Goal: Transaction & Acquisition: Subscribe to service/newsletter

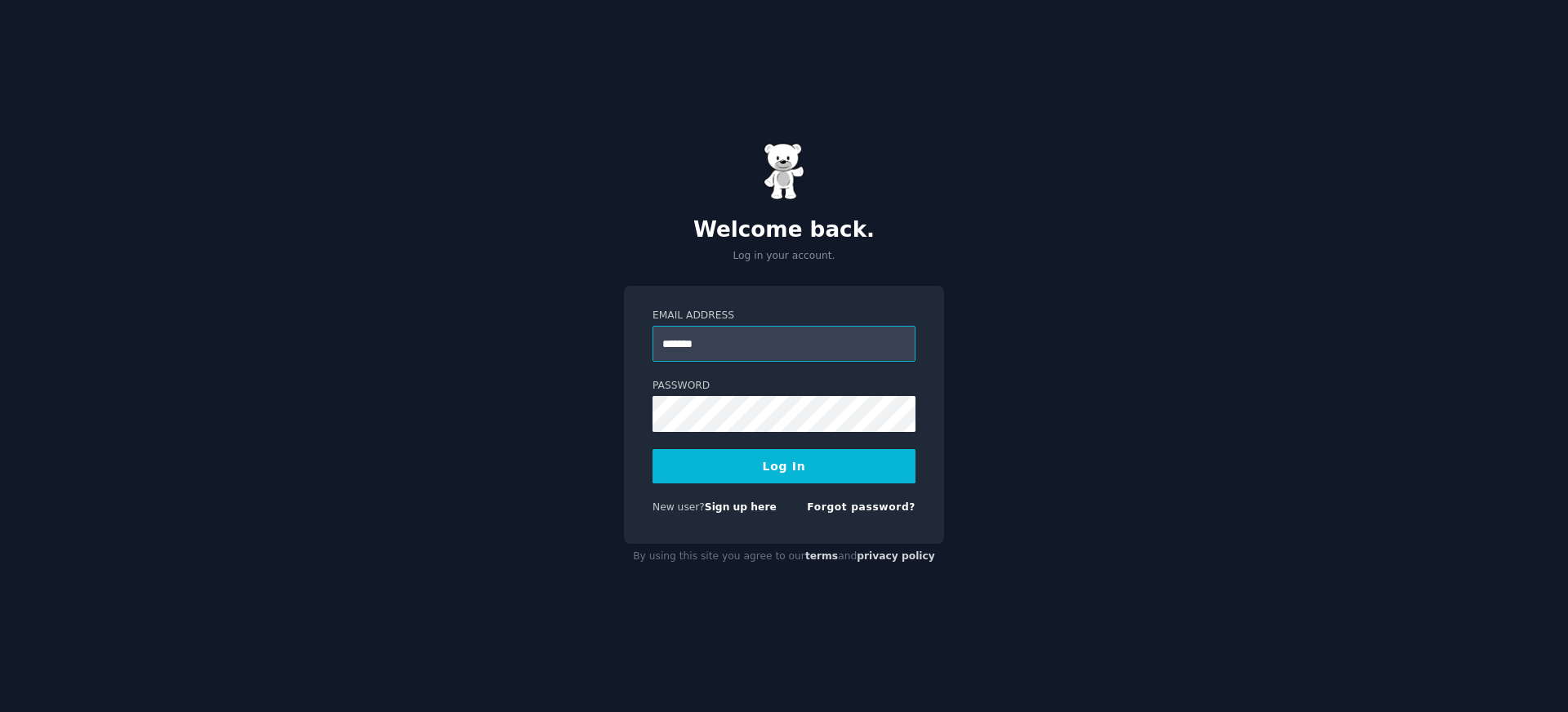
type input "**********"
click at [653, 449] on button "Log In" at bounding box center [784, 465] width 263 height 34
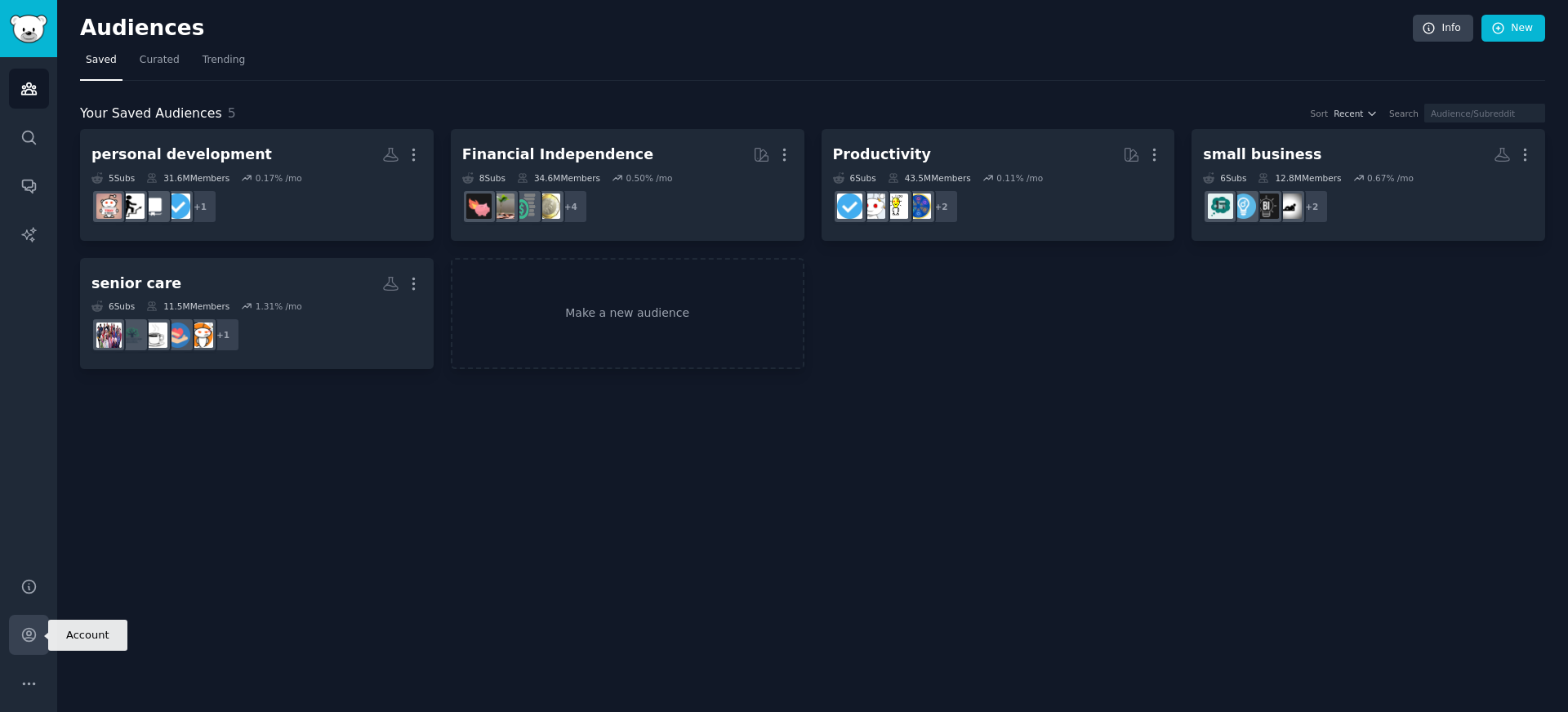
click at [16, 631] on link "Account" at bounding box center [29, 634] width 40 height 40
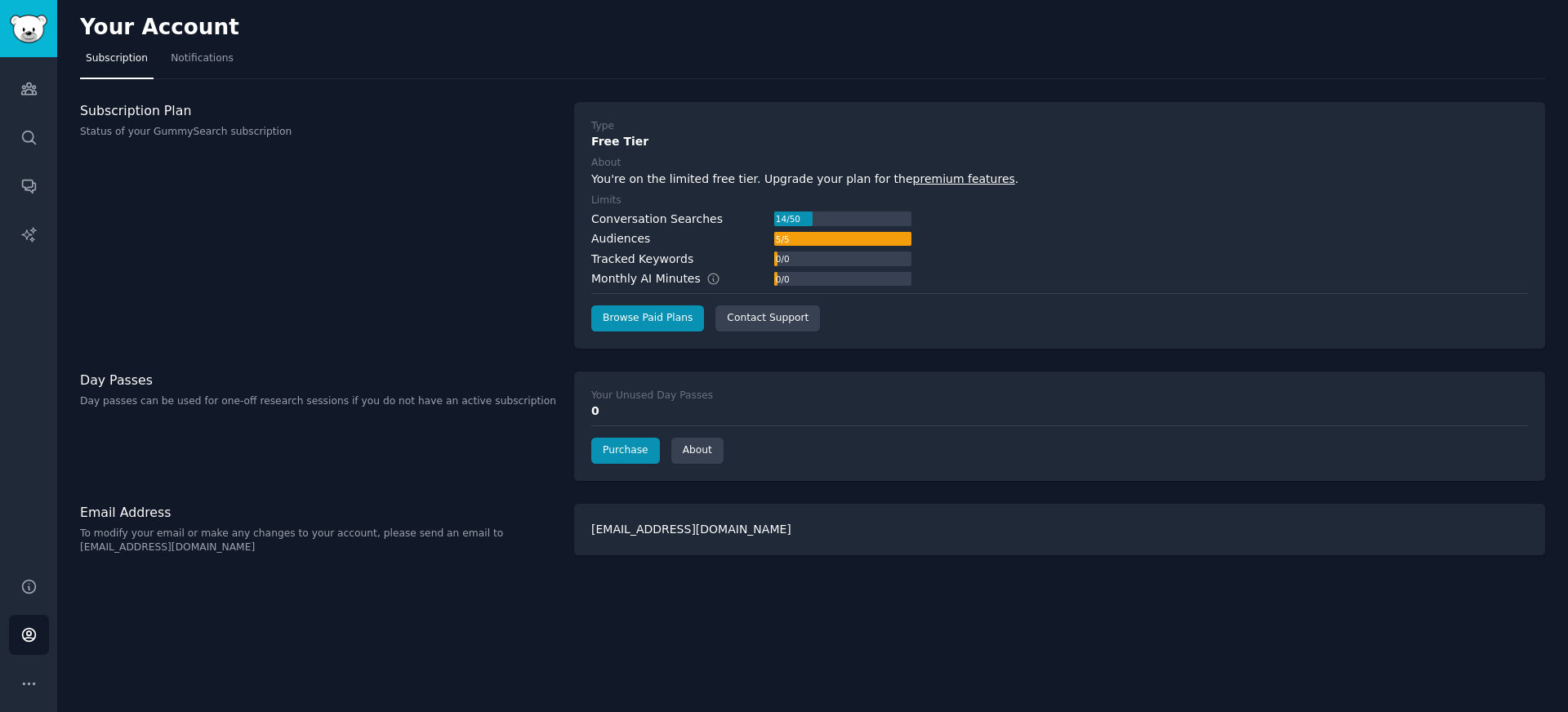
click at [598, 356] on div "Your Account Subscription Notifications Subscription Plan Status of your GummyS…" at bounding box center [812, 356] width 1511 height 712
click at [655, 324] on link "Browse Paid Plans" at bounding box center [648, 318] width 113 height 26
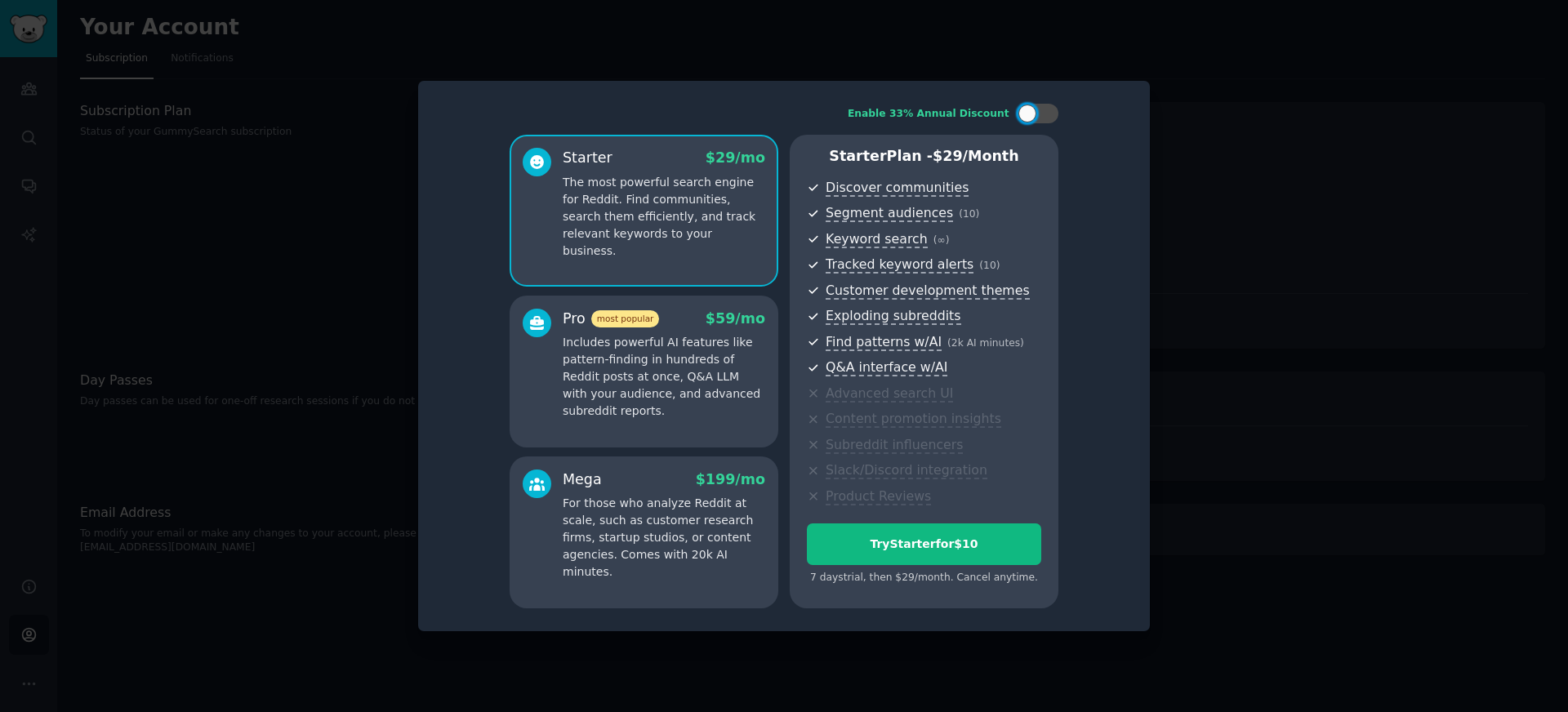
click at [718, 214] on p "The most powerful search engine for Reddit. Find communities, search them effic…" at bounding box center [664, 217] width 202 height 85
click at [904, 544] on div "Try Starter for $10" at bounding box center [924, 544] width 233 height 17
click at [723, 235] on p "The most powerful search engine for Reddit. Find communities, search them effic…" at bounding box center [664, 217] width 202 height 85
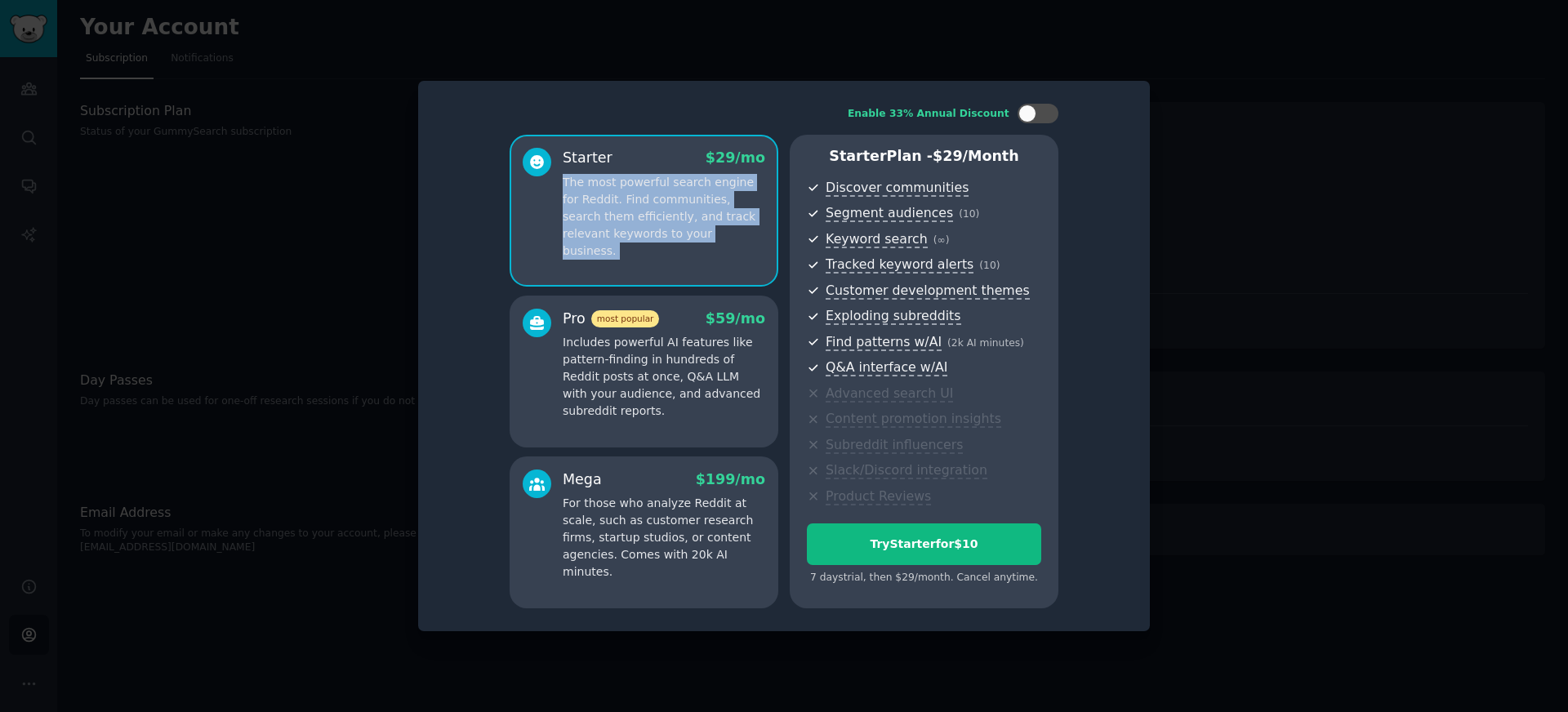
click at [723, 235] on p "The most powerful search engine for Reddit. Find communities, search them effic…" at bounding box center [664, 217] width 202 height 85
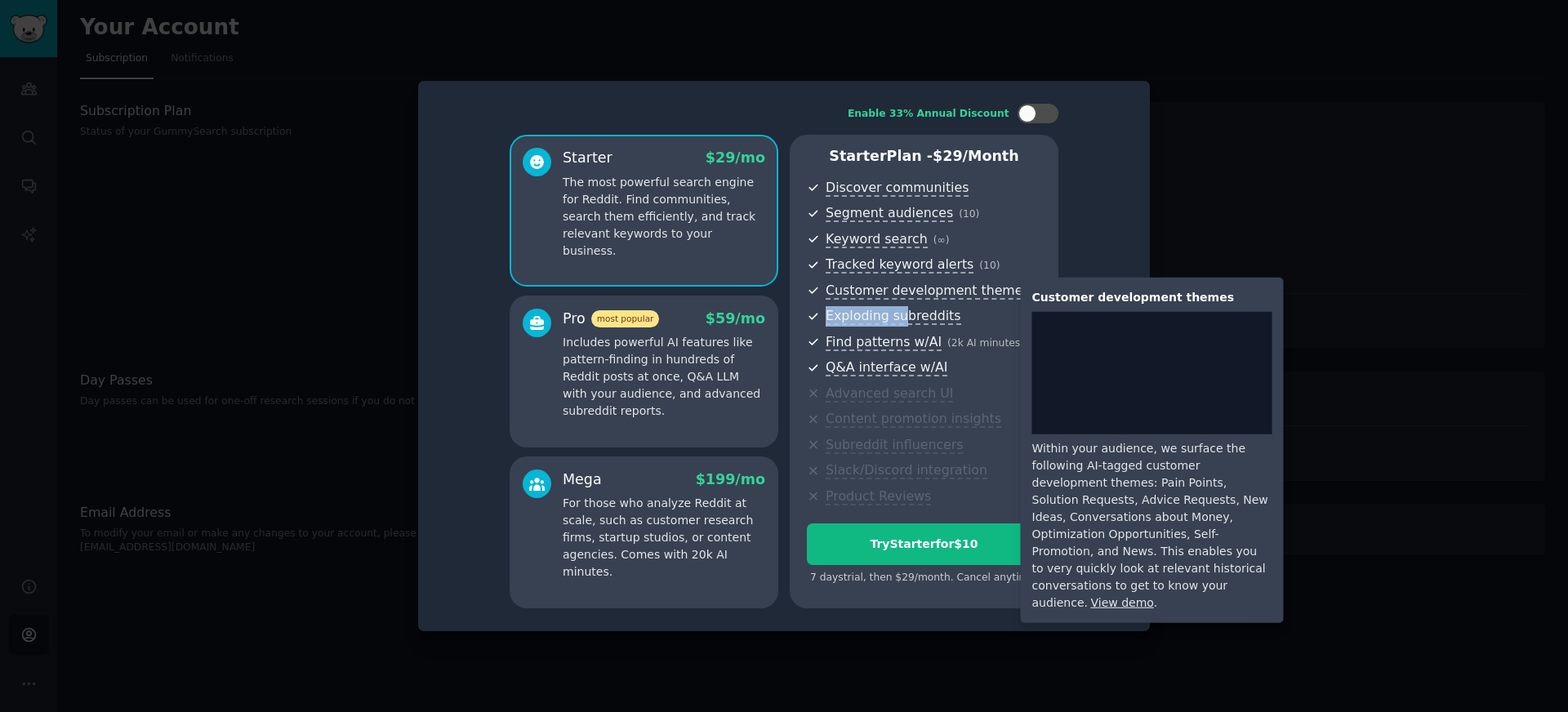
click at [903, 307] on span "Exploding subreddits" at bounding box center [933, 316] width 216 height 20
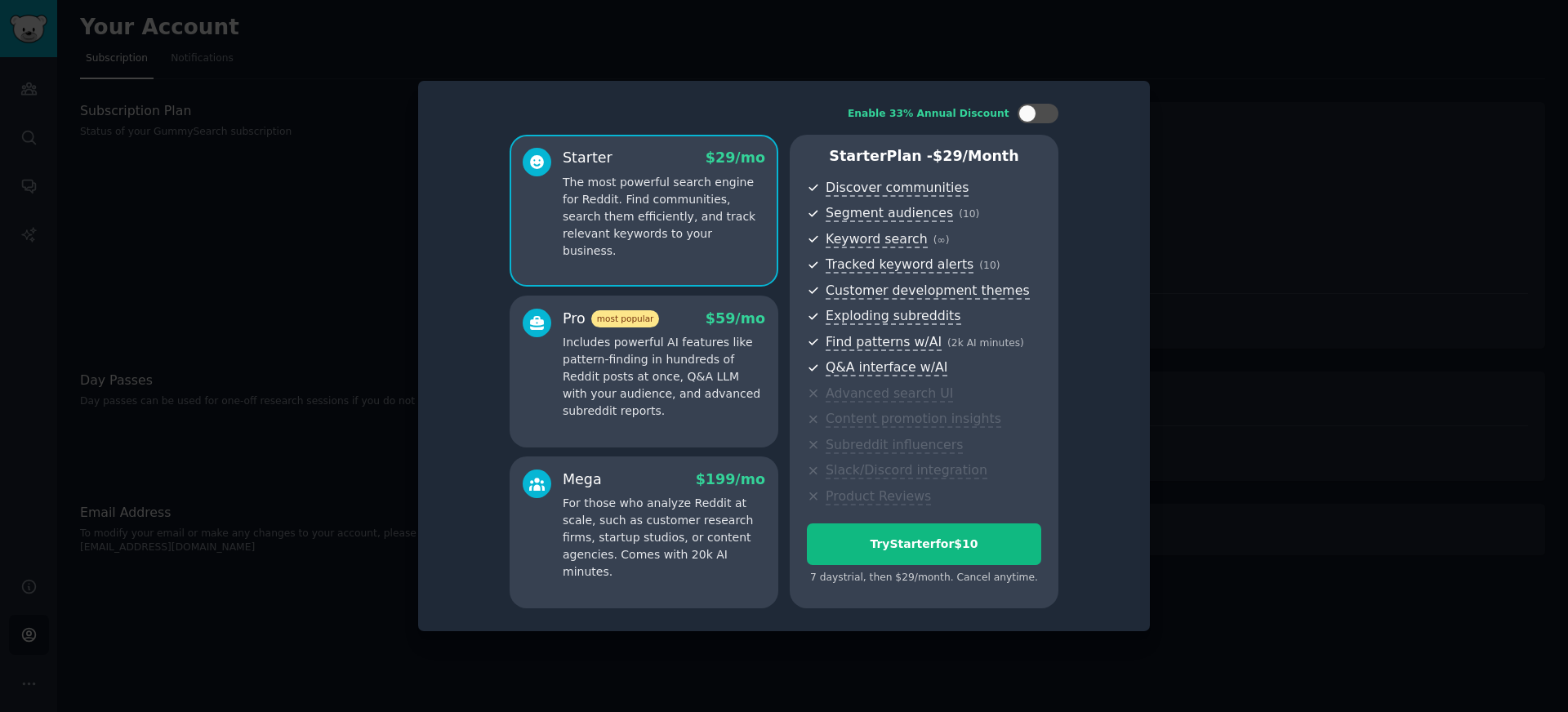
click at [1065, 218] on div "Enable 33% Annual Discount Starter $ 29 /mo The most powerful search engine for…" at bounding box center [784, 356] width 709 height 528
click at [692, 192] on p "The most powerful search engine for Reddit. Find communities, search them effic…" at bounding box center [664, 217] width 202 height 85
click at [713, 337] on p "Includes powerful AI features like pattern-finding in hundreds of Reddit posts …" at bounding box center [664, 376] width 202 height 85
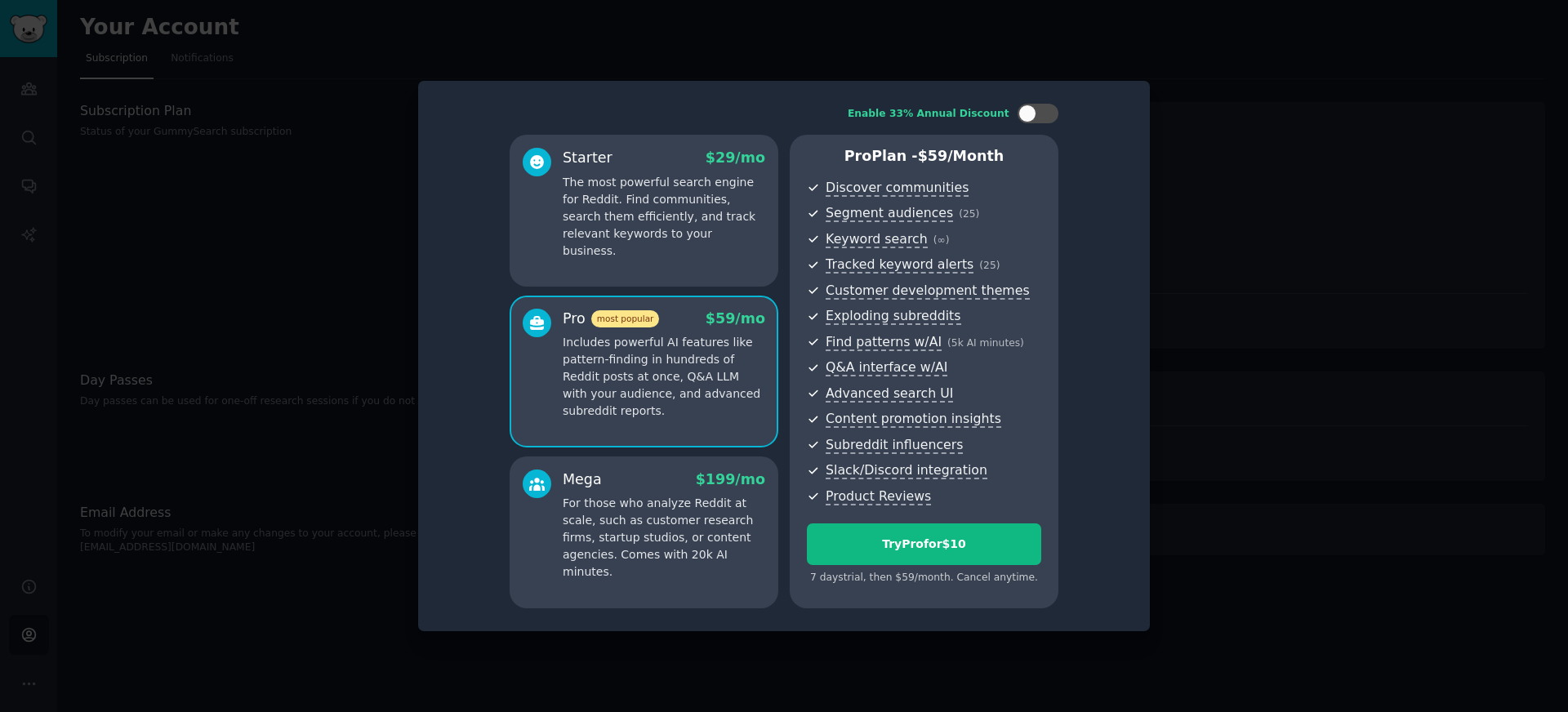
click at [717, 206] on p "The most powerful search engine for Reddit. Find communities, search them effic…" at bounding box center [664, 217] width 202 height 85
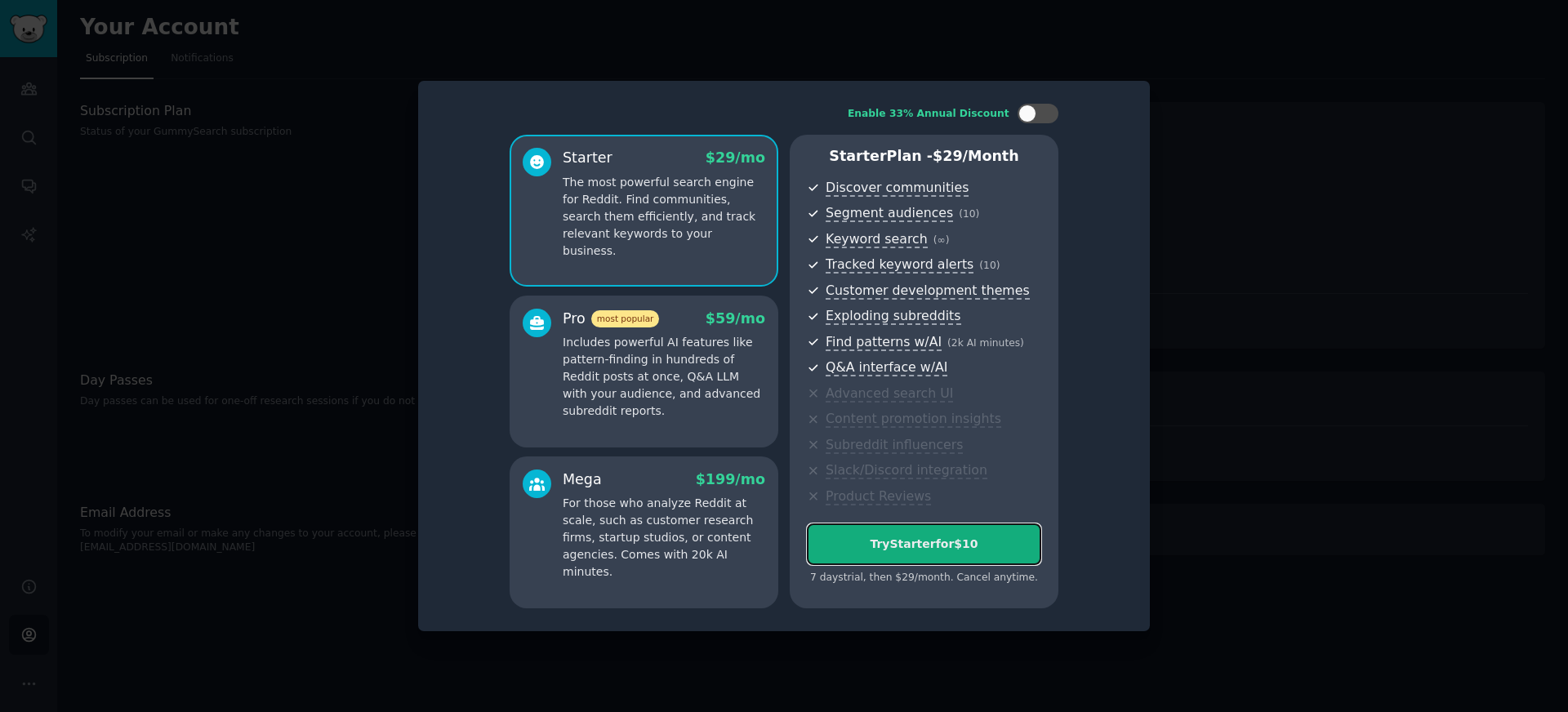
click at [937, 552] on div "Try Starter for $10" at bounding box center [924, 544] width 233 height 17
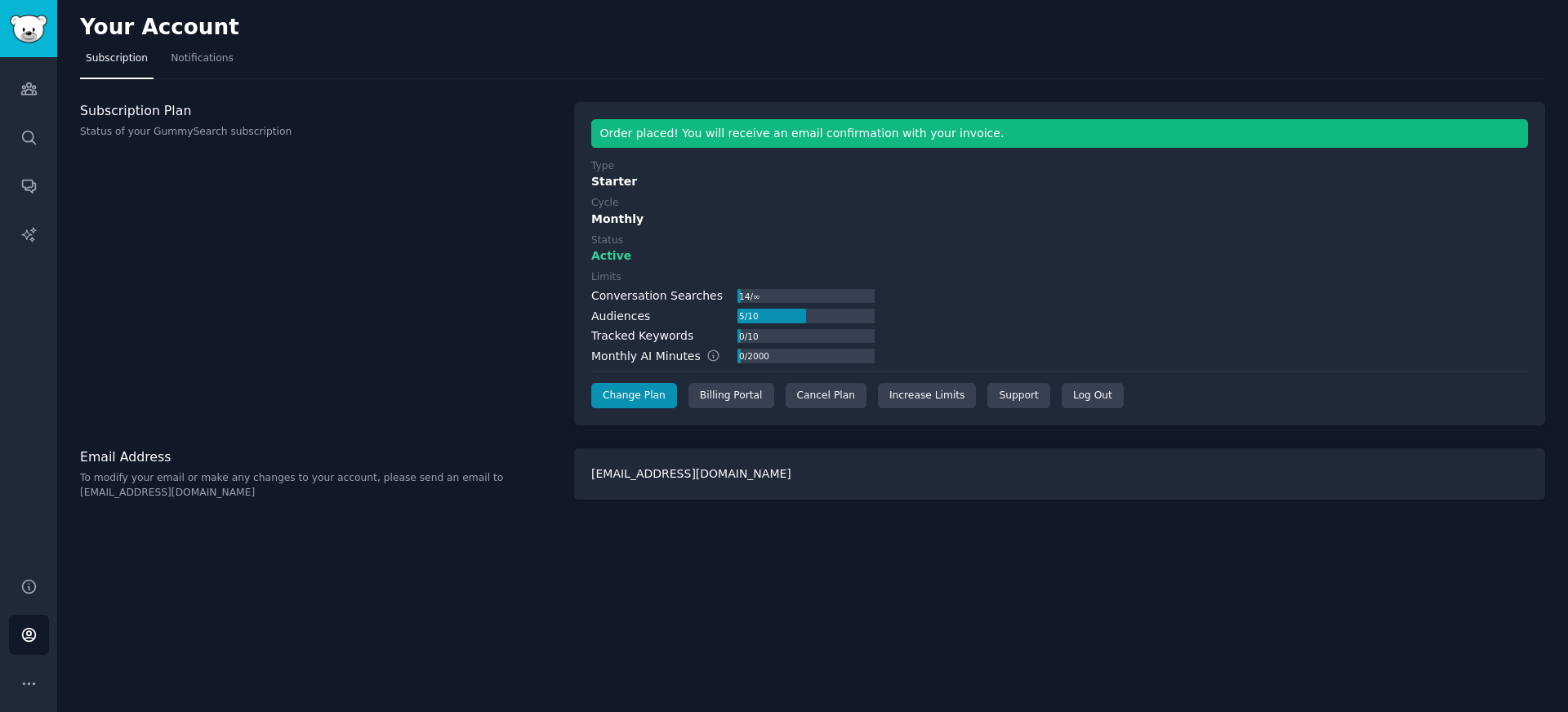
click at [1256, 281] on div "Limits Conversation Searches 14 / ∞ Audiences 5 / 10 Tracked Keywords 0 / 10 Mo…" at bounding box center [1060, 318] width 937 height 95
click at [1256, 283] on div "Limits Conversation Searches 14 / ∞ Audiences 5 / 10 Tracked Keywords 0 / 10 Mo…" at bounding box center [1060, 318] width 937 height 95
click at [47, 32] on link "Sidebar" at bounding box center [29, 29] width 57 height 57
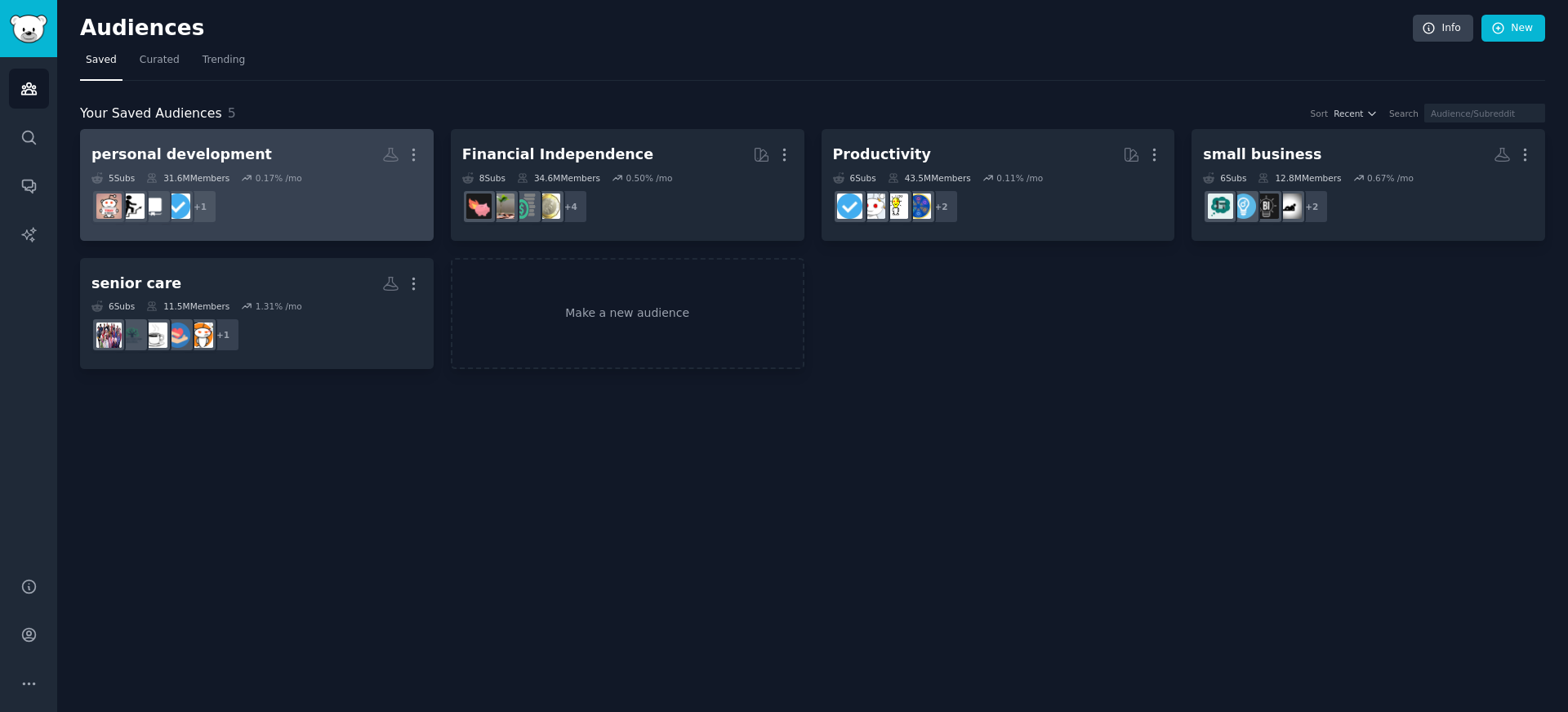
click at [306, 166] on h2 "personal development Custom Audience More" at bounding box center [257, 154] width 331 height 29
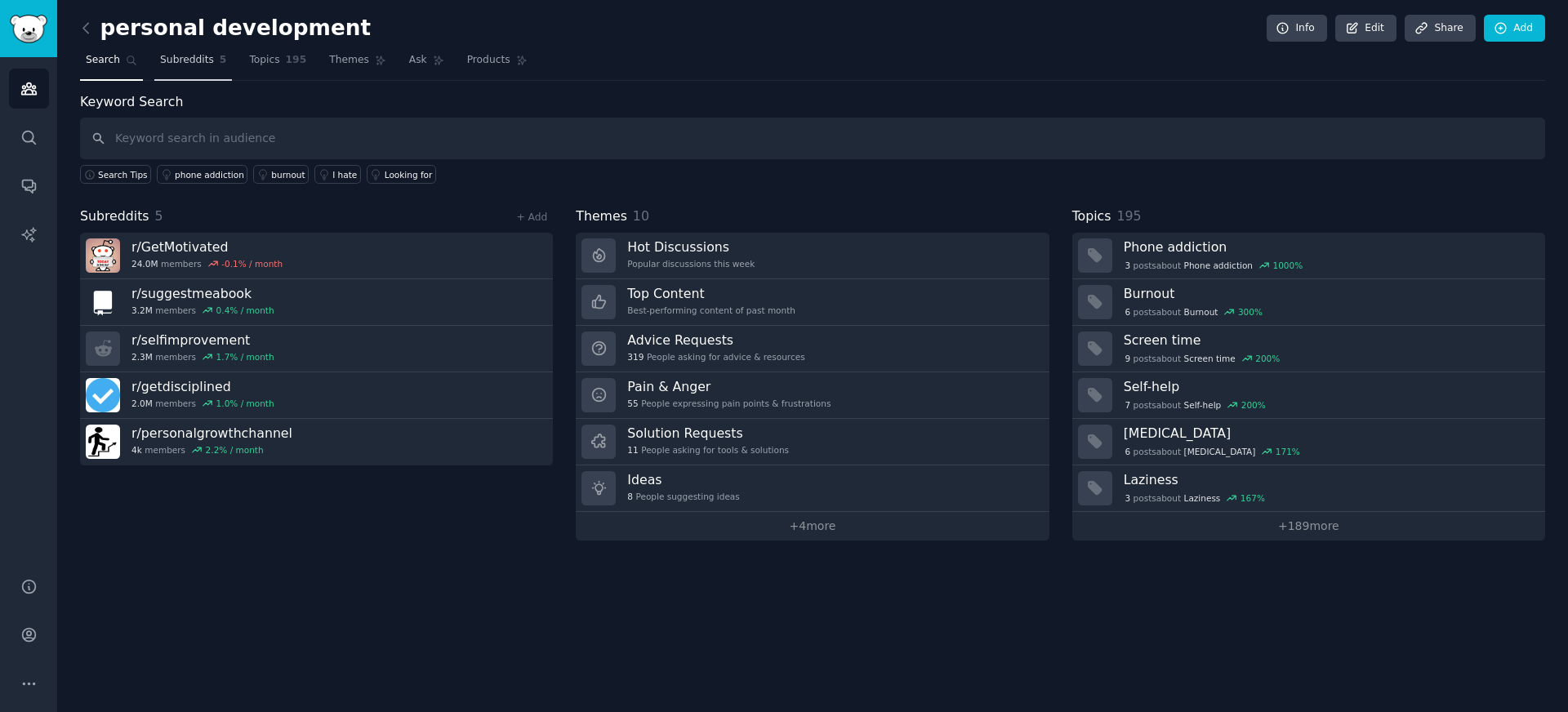
click at [198, 67] on link "Subreddits 5" at bounding box center [193, 64] width 78 height 33
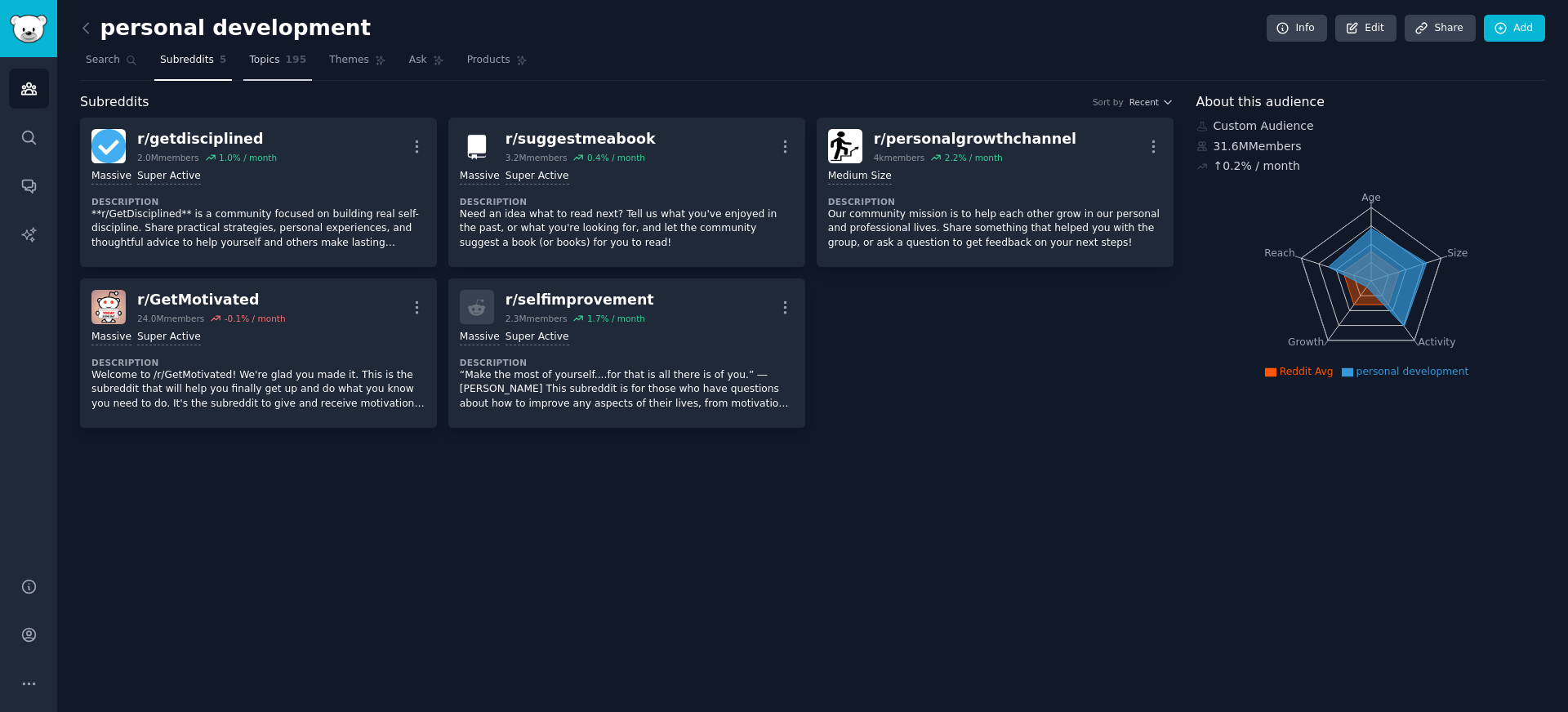
click at [262, 66] on span "Topics" at bounding box center [264, 60] width 31 height 15
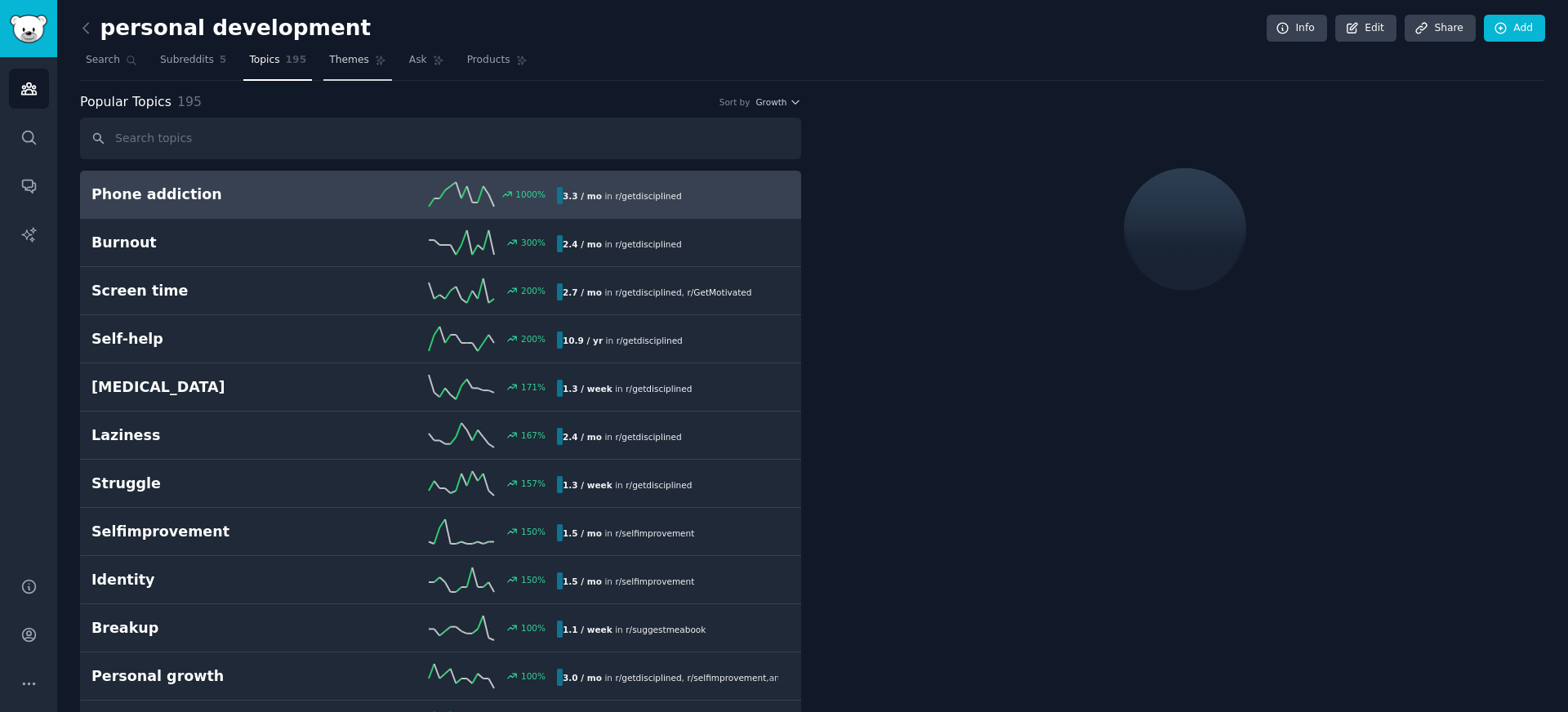
click at [344, 76] on link "Themes" at bounding box center [358, 64] width 69 height 33
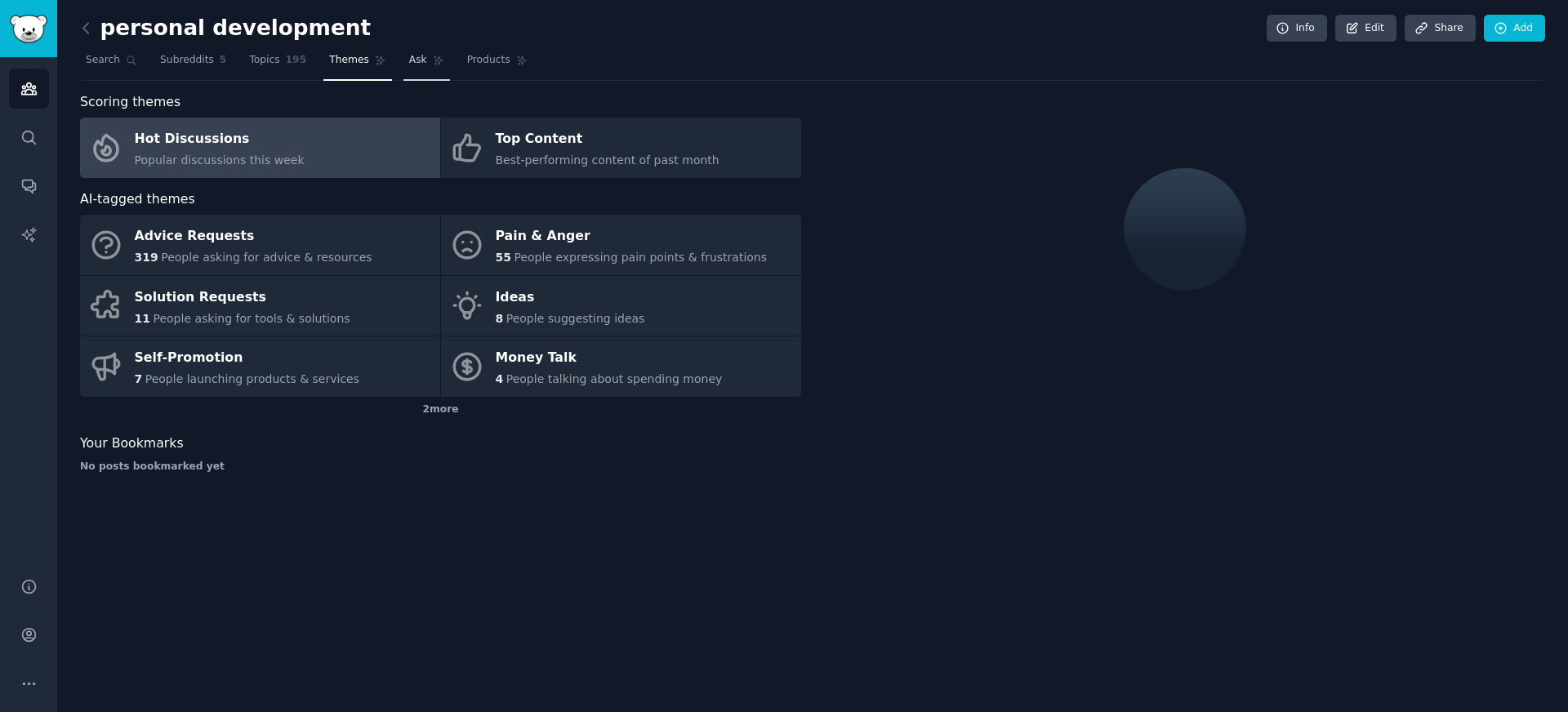
click at [421, 53] on link "Ask" at bounding box center [427, 64] width 46 height 33
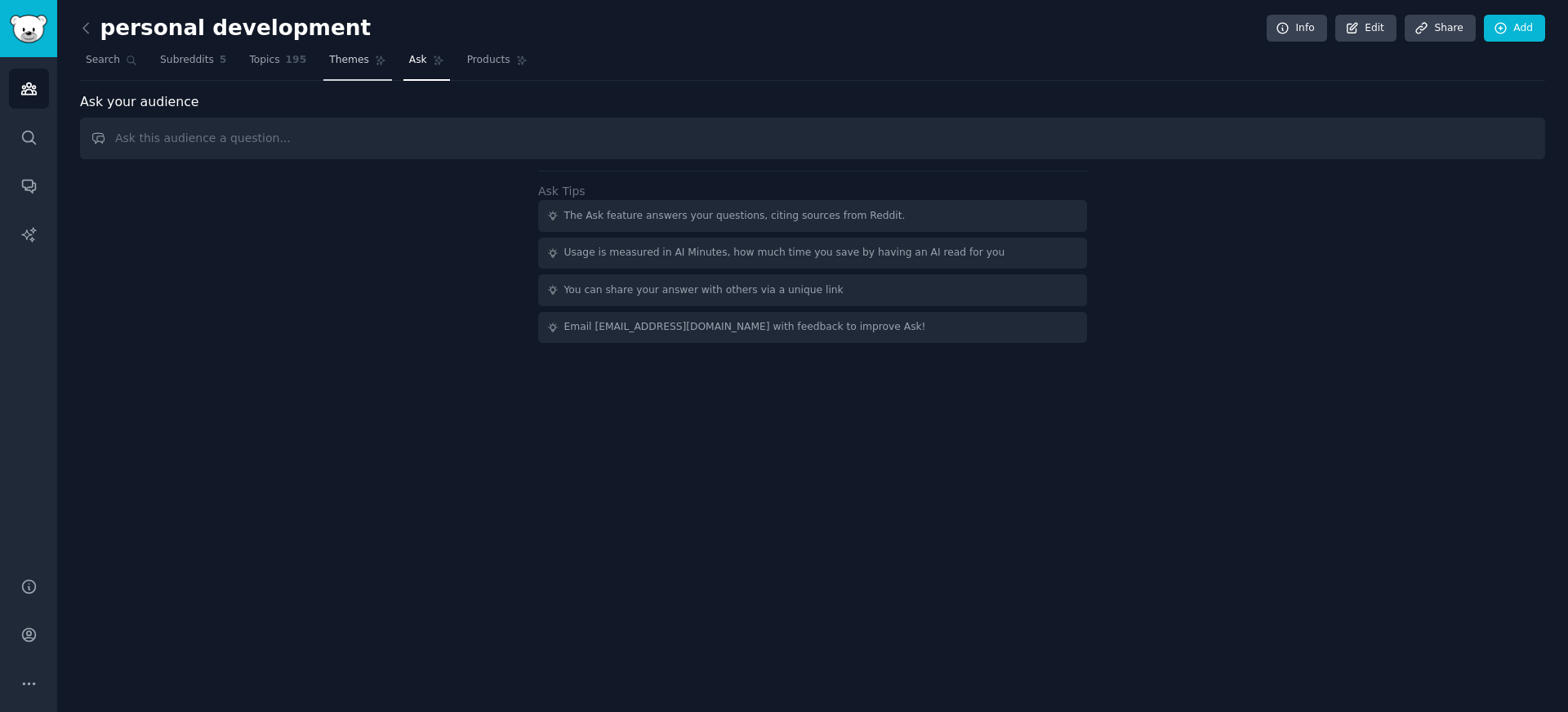
click at [375, 61] on icon at bounding box center [380, 60] width 11 height 11
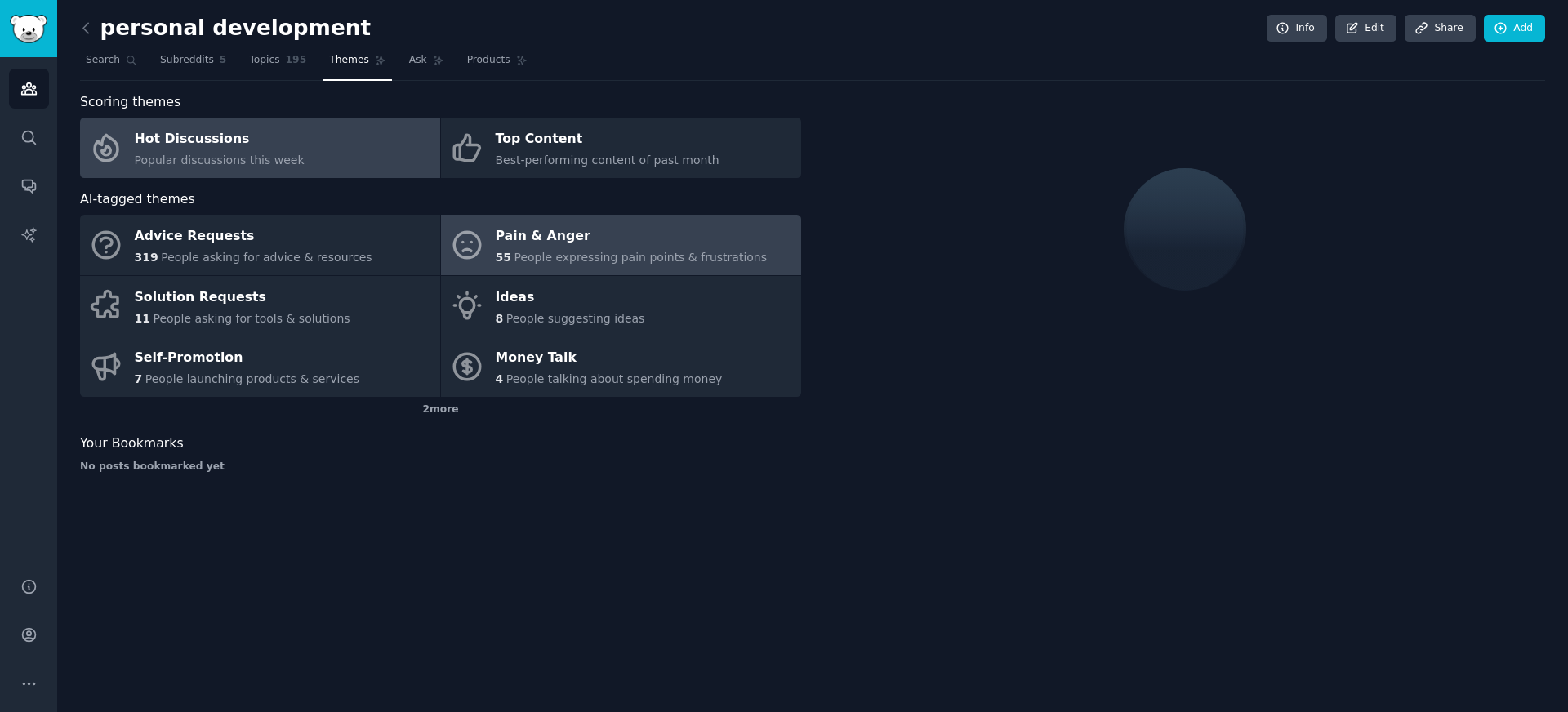
click at [502, 241] on div "Pain & Anger" at bounding box center [631, 236] width 272 height 26
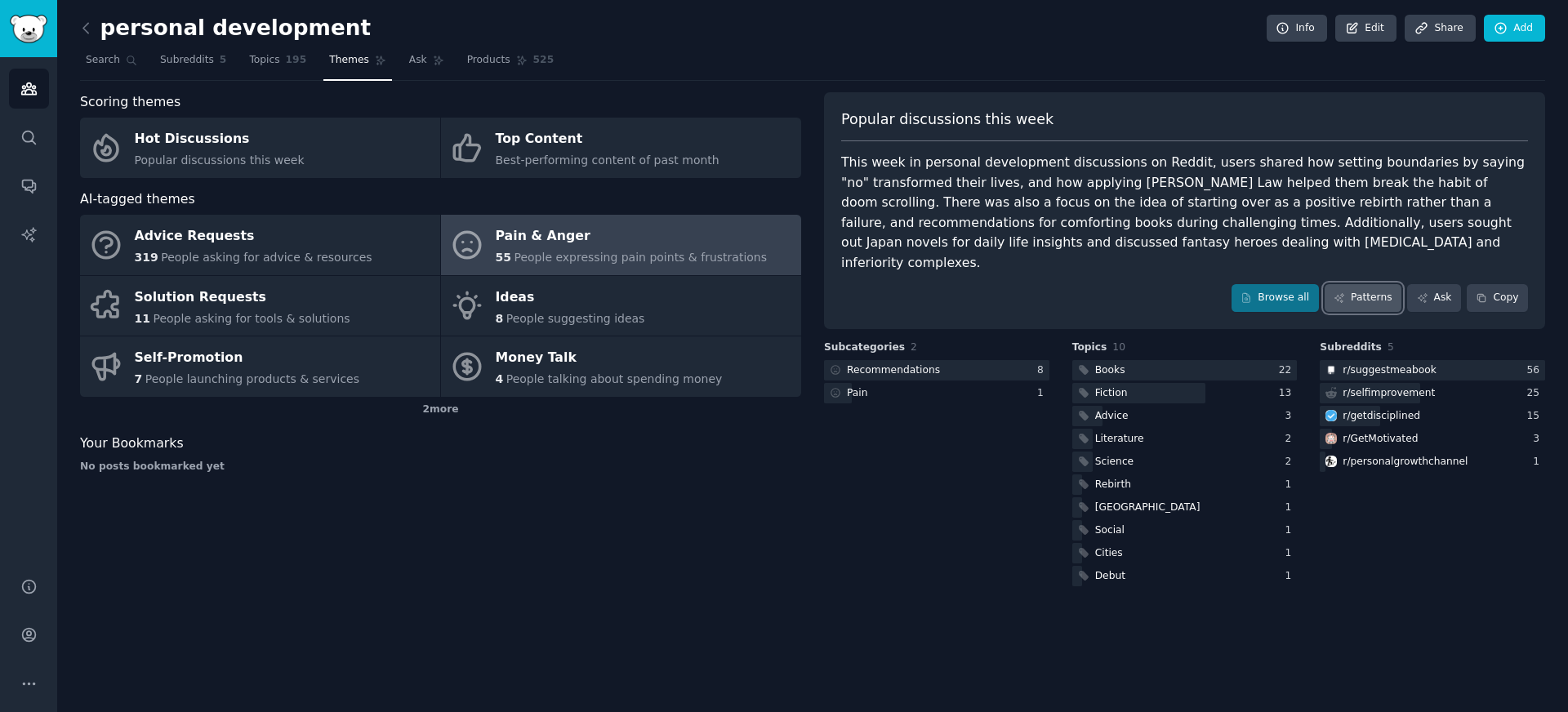
click at [1348, 285] on link "Patterns" at bounding box center [1363, 299] width 77 height 28
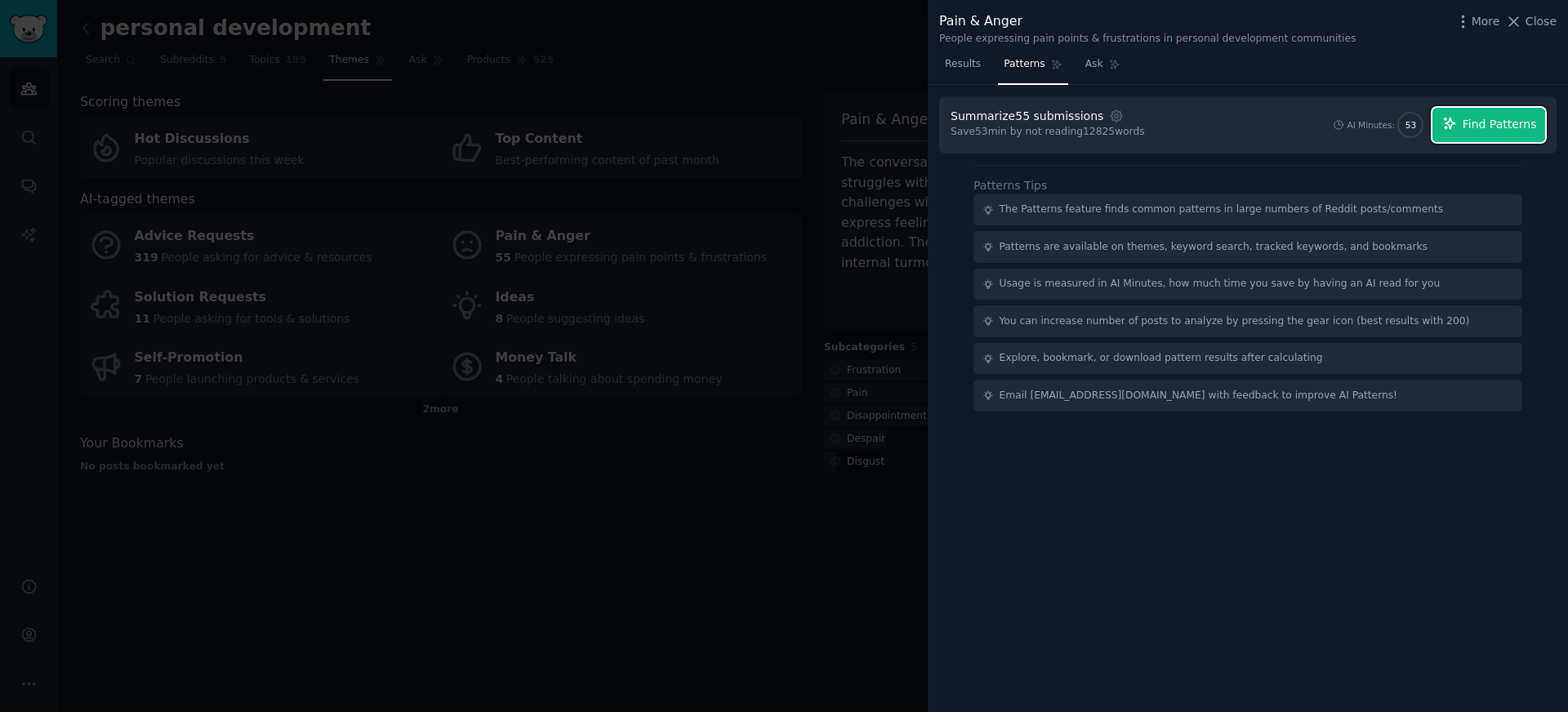
click at [1471, 133] on span "Find Patterns" at bounding box center [1500, 124] width 74 height 17
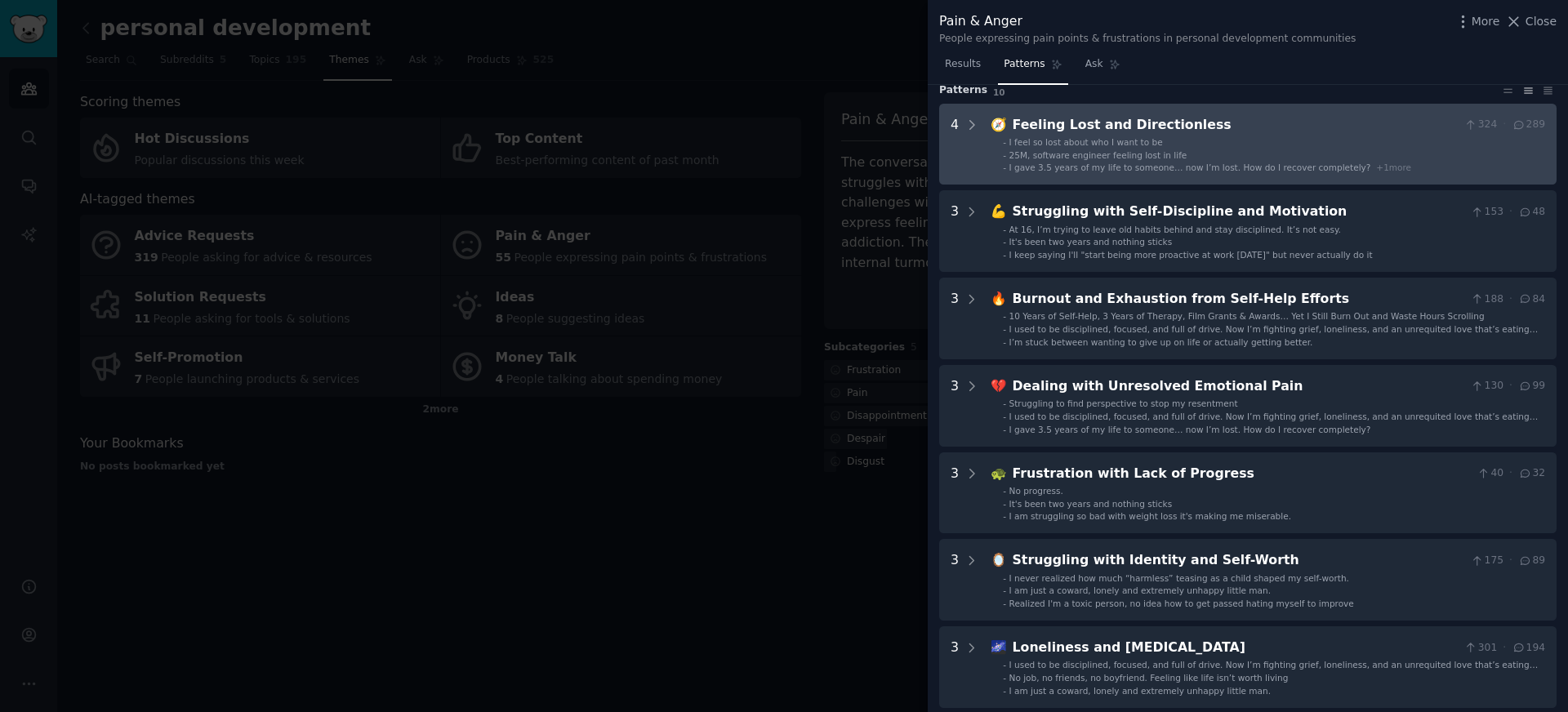
scroll to position [57, 0]
